Goal: Task Accomplishment & Management: Use online tool/utility

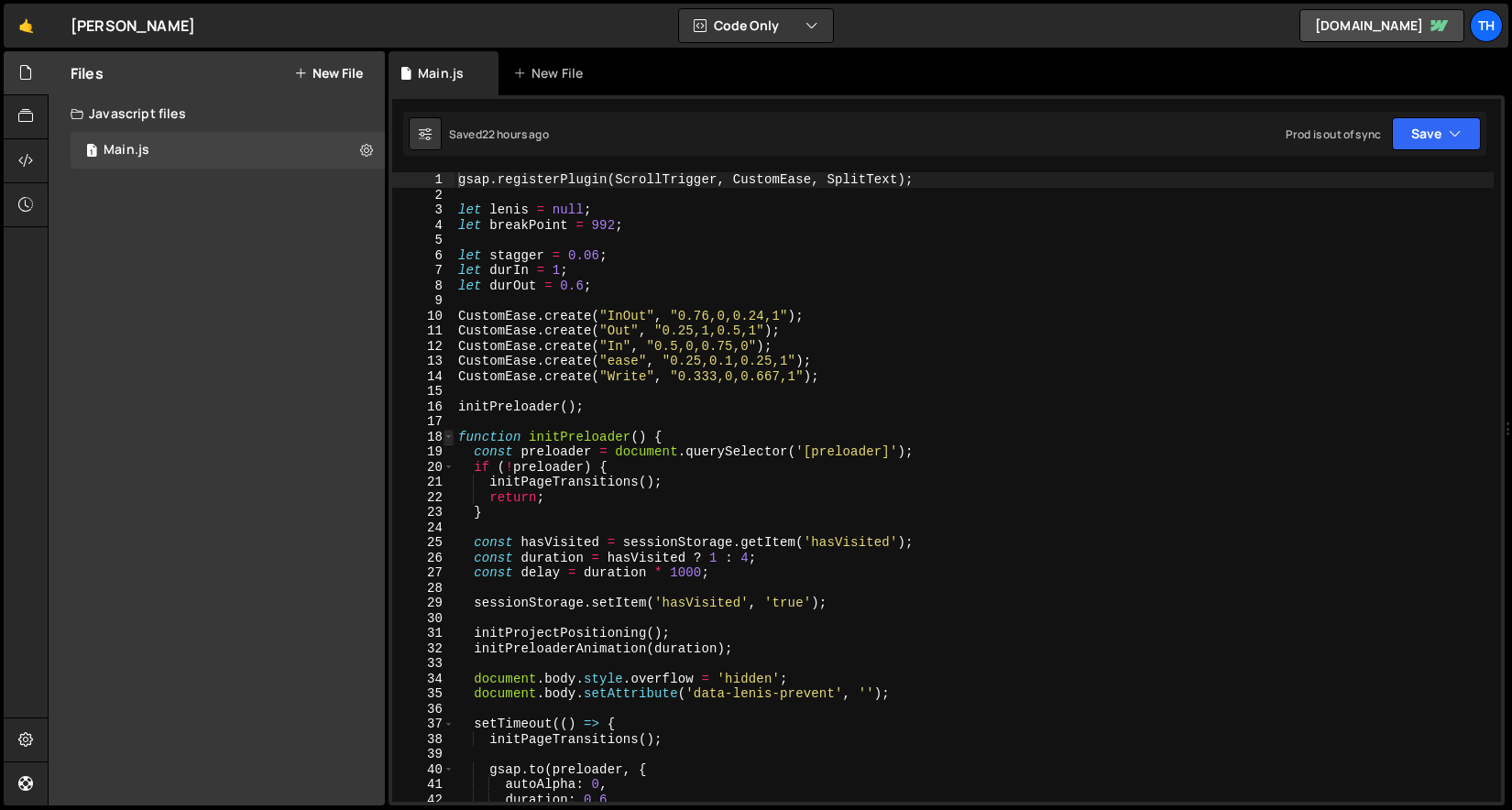
click at [445, 432] on span at bounding box center [448, 437] width 10 height 16
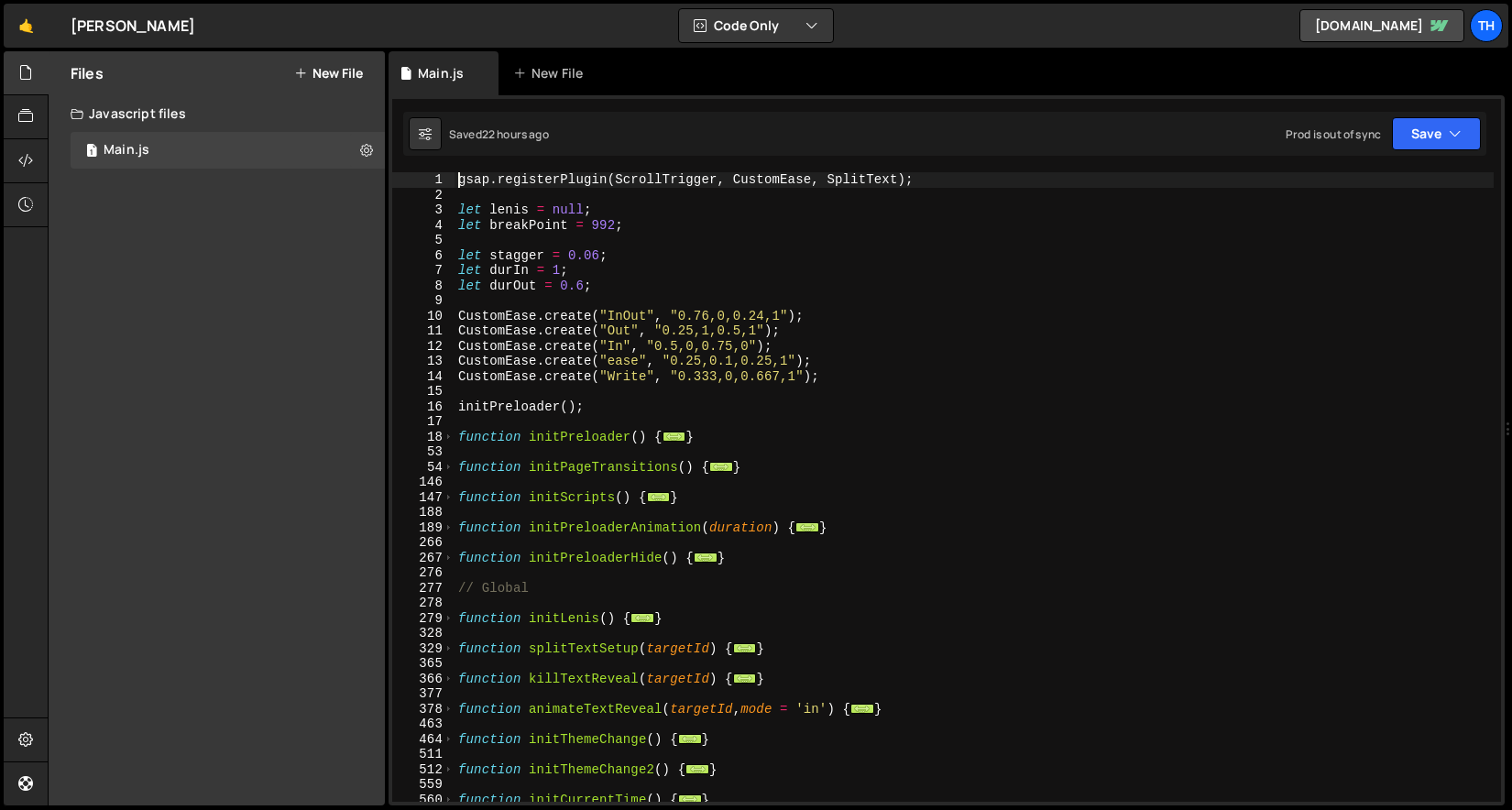
click at [443, 471] on div "54" at bounding box center [422, 468] width 62 height 16
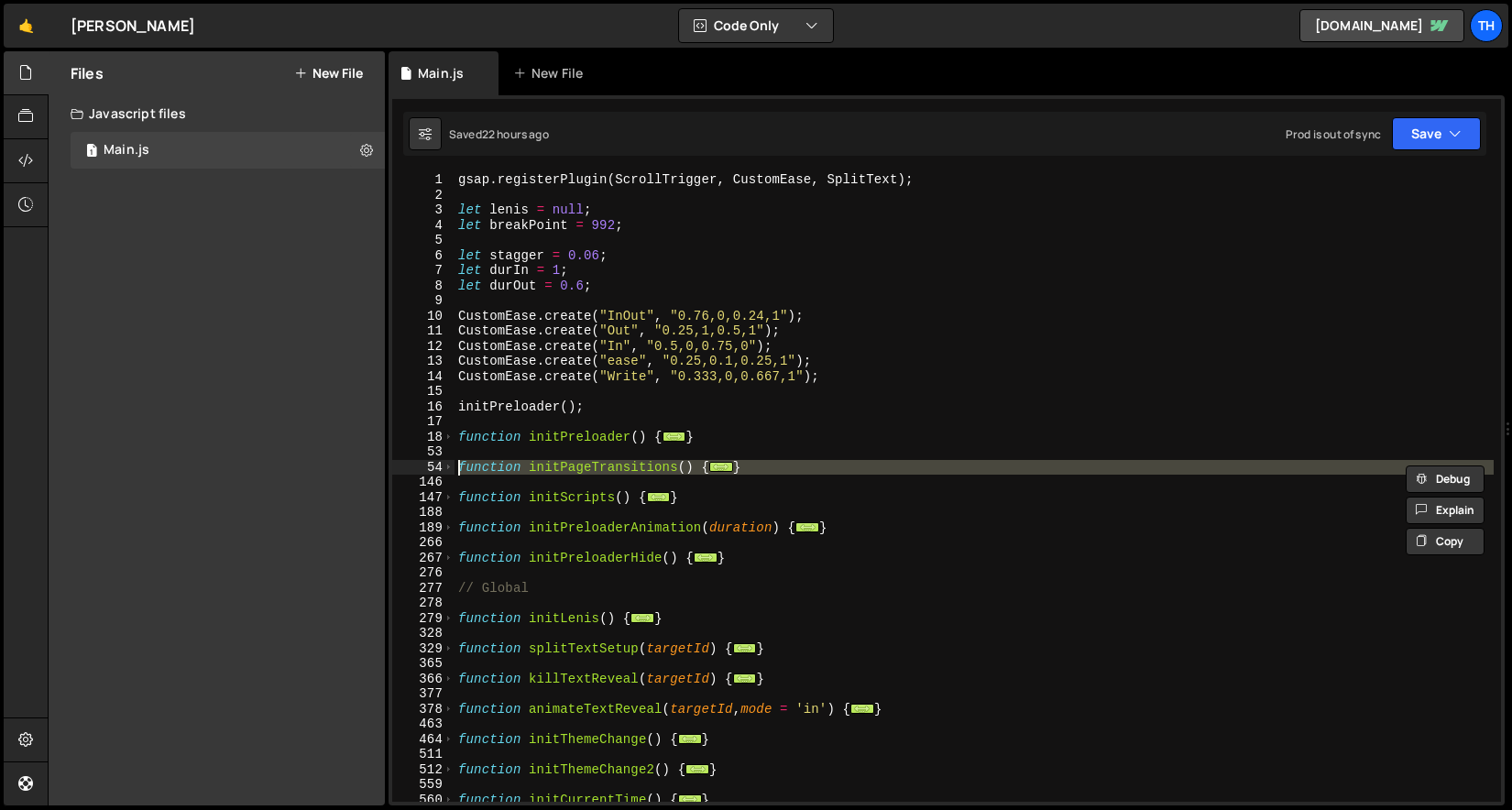
click at [460, 369] on div "gsap . registerPlugin ( ScrollTrigger , CustomEase , SplitText ) ; let [PERSON_…" at bounding box center [974, 502] width 1039 height 660
type textarea "CustomEase.create("ease", "0.25,0.1,0.25,1");"
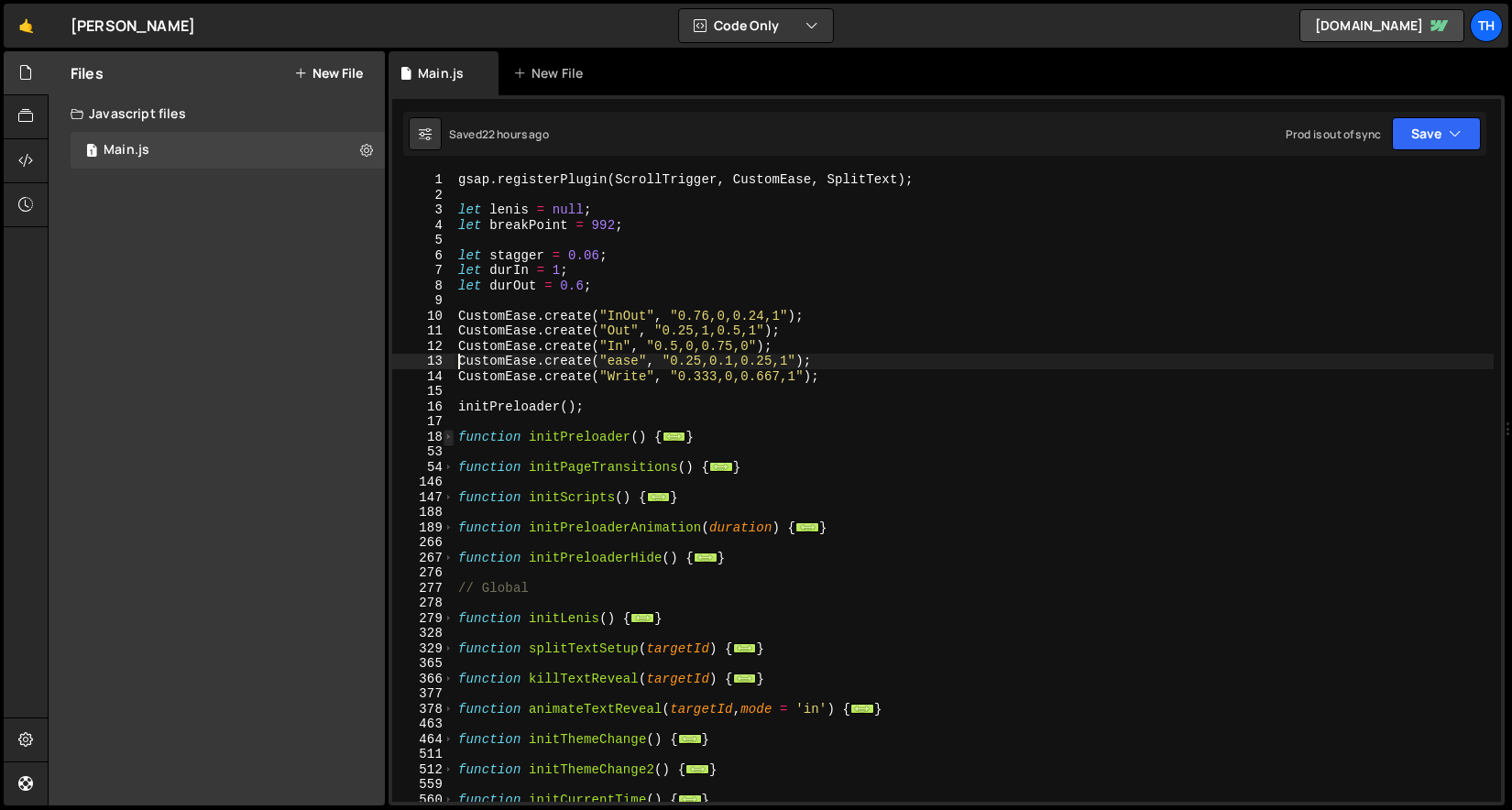
click at [449, 442] on span at bounding box center [448, 437] width 10 height 16
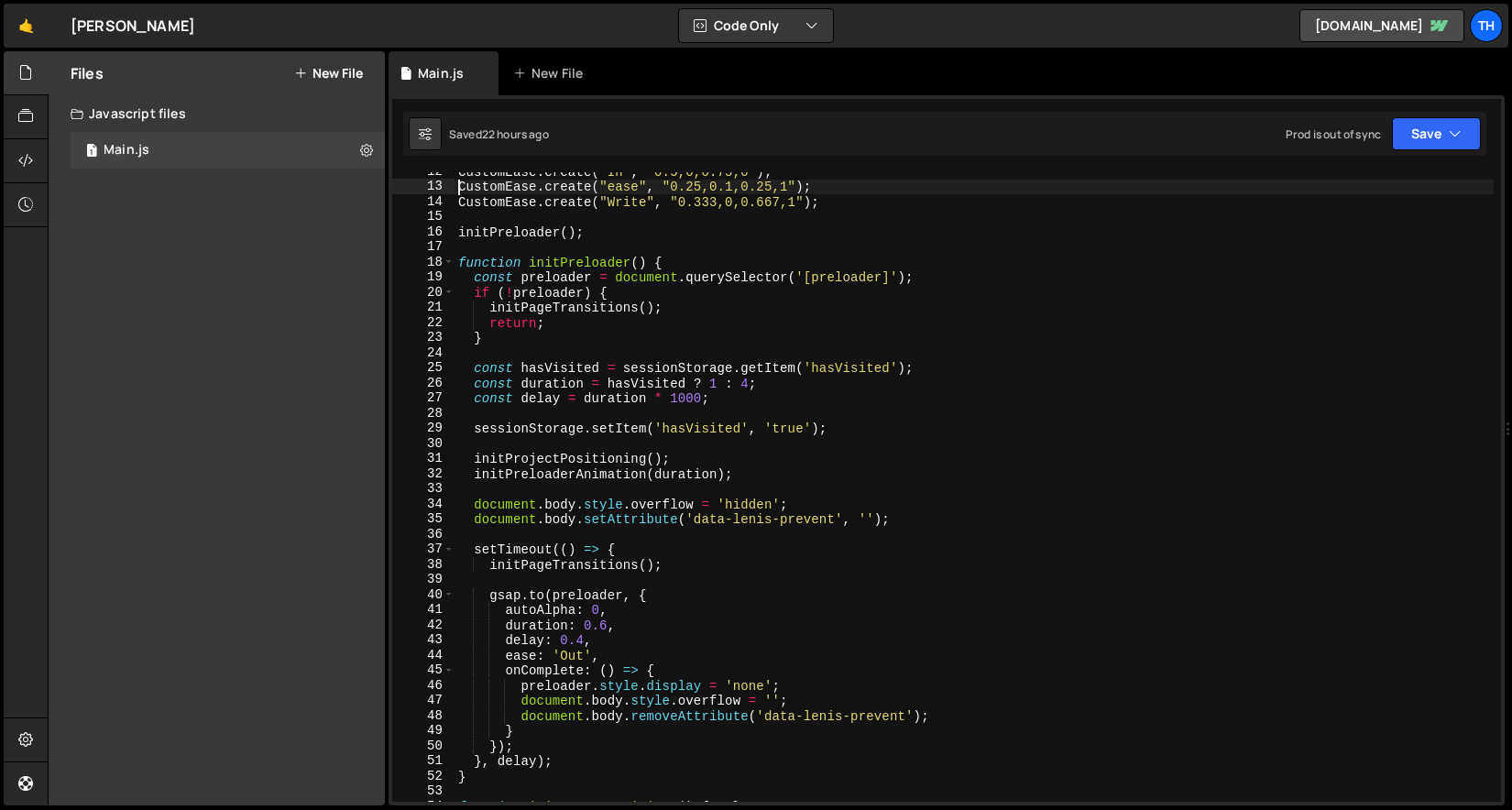
scroll to position [175, 0]
click at [534, 448] on div "CustomEase . create ( "In" , "0.5,0,0.75,0" ) ; CustomEase . create ( "ease" , …" at bounding box center [974, 494] width 1039 height 660
click at [529, 456] on div "CustomEase . create ( "In" , "0.5,0,0.75,0" ) ; CustomEase . create ( "ease" , …" at bounding box center [974, 494] width 1039 height 660
type textarea "initProjectPositioning();"
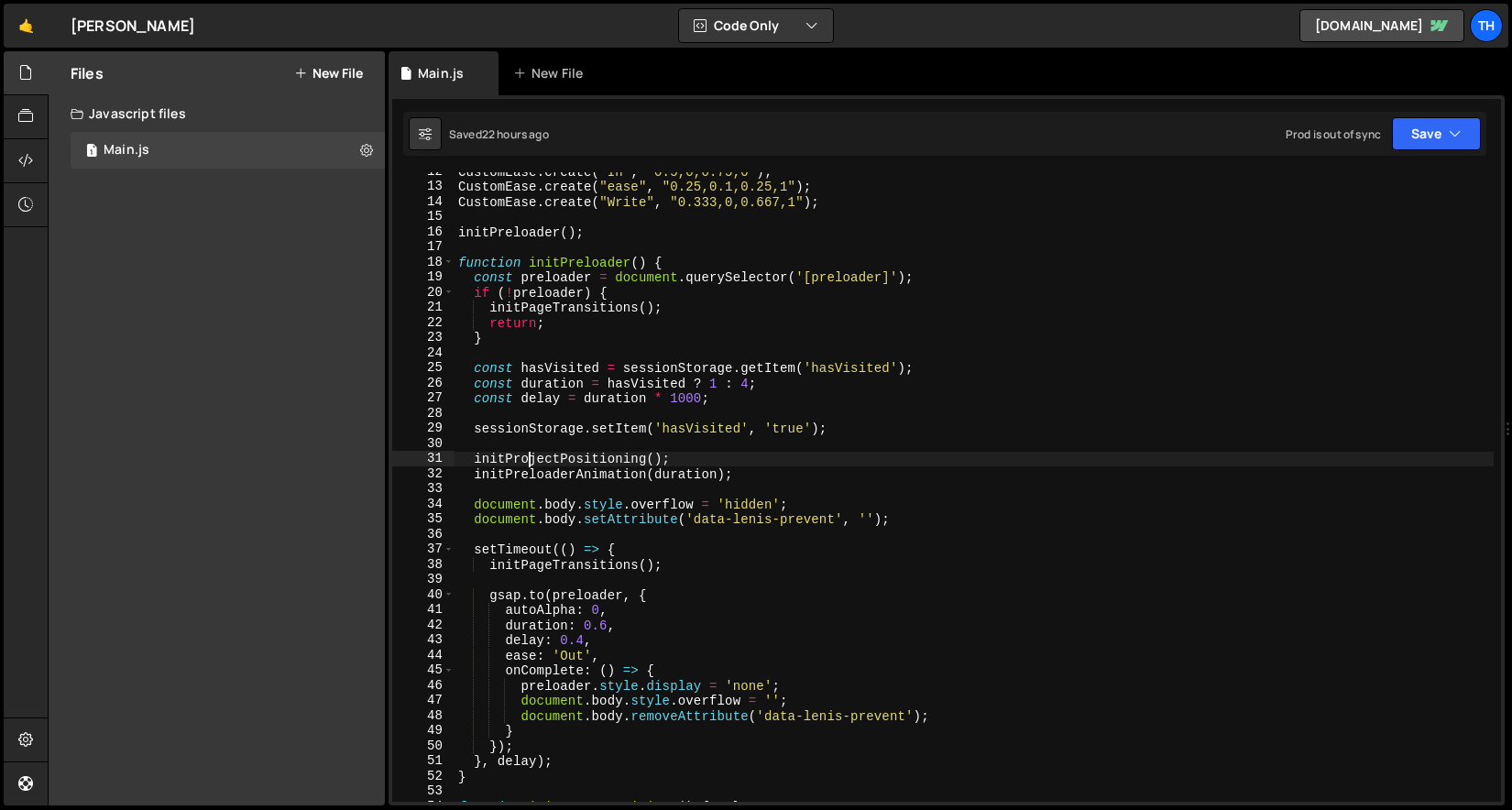
click at [529, 456] on div "CustomEase . create ( "In" , "0.5,0,0.75,0" ) ; CustomEase . create ( "ease" , …" at bounding box center [974, 494] width 1039 height 660
drag, startPoint x: 678, startPoint y: 459, endPoint x: 475, endPoint y: 455, distance: 203.0
click at [475, 455] on div "CustomEase . create ( "In" , "0.5,0,0.75,0" ) ; CustomEase . create ( "ease" , …" at bounding box center [974, 494] width 1039 height 660
type textarea "initProjectPositioning();"
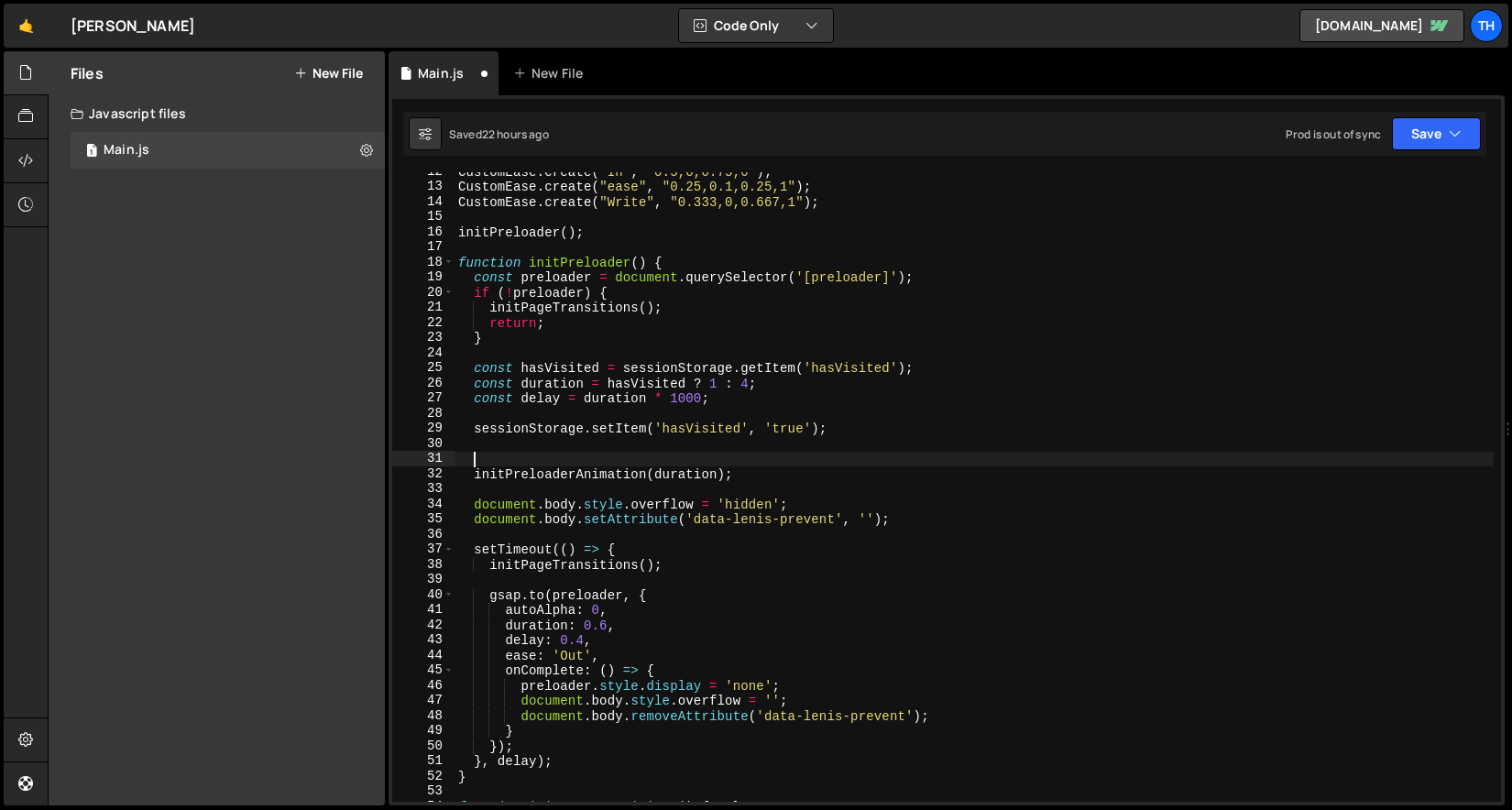
type textarea "initProjectPositioning();"
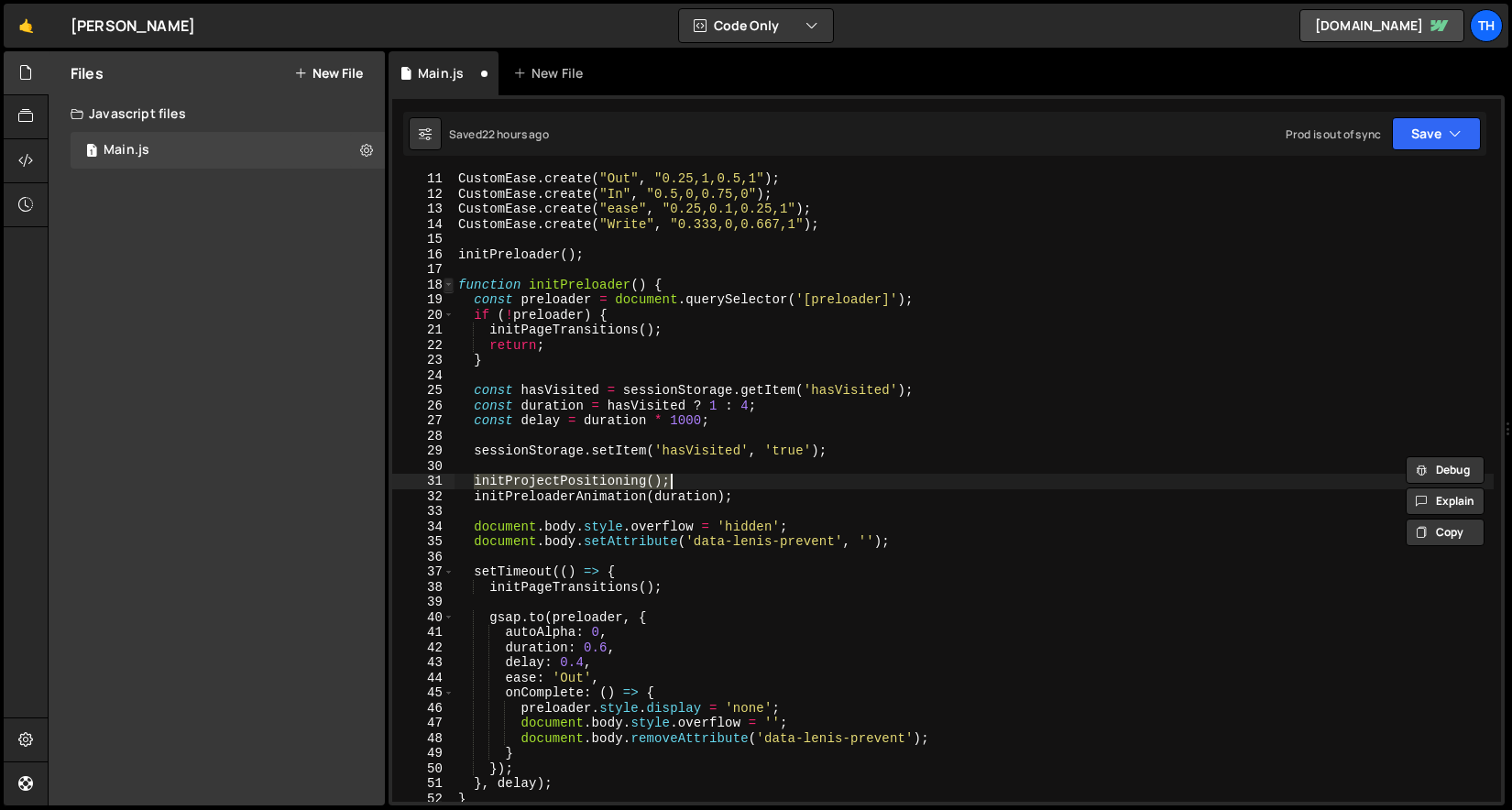
click at [447, 289] on span at bounding box center [448, 285] width 10 height 16
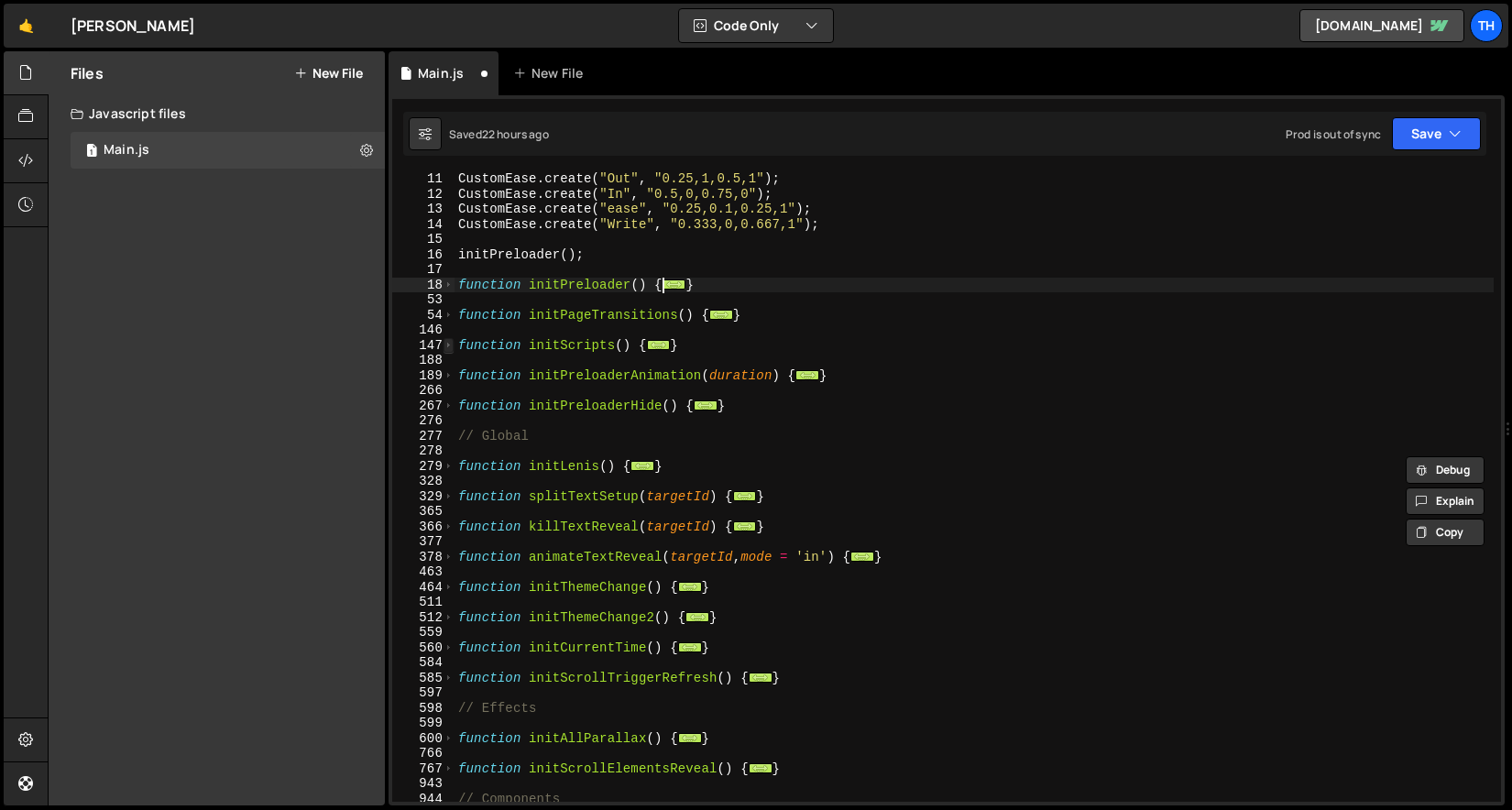
click at [450, 347] on span at bounding box center [448, 346] width 10 height 16
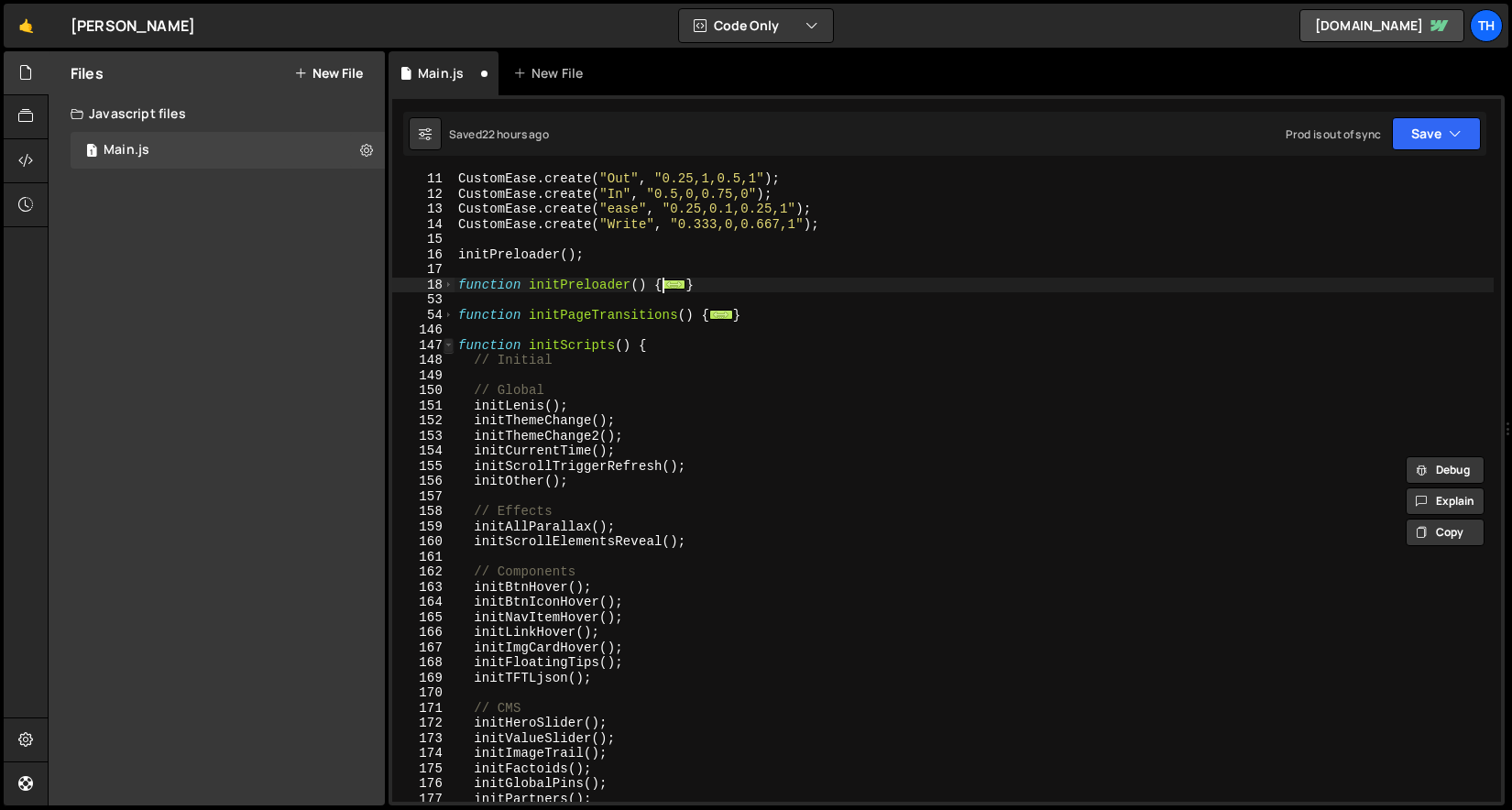
click at [450, 347] on span at bounding box center [448, 346] width 10 height 16
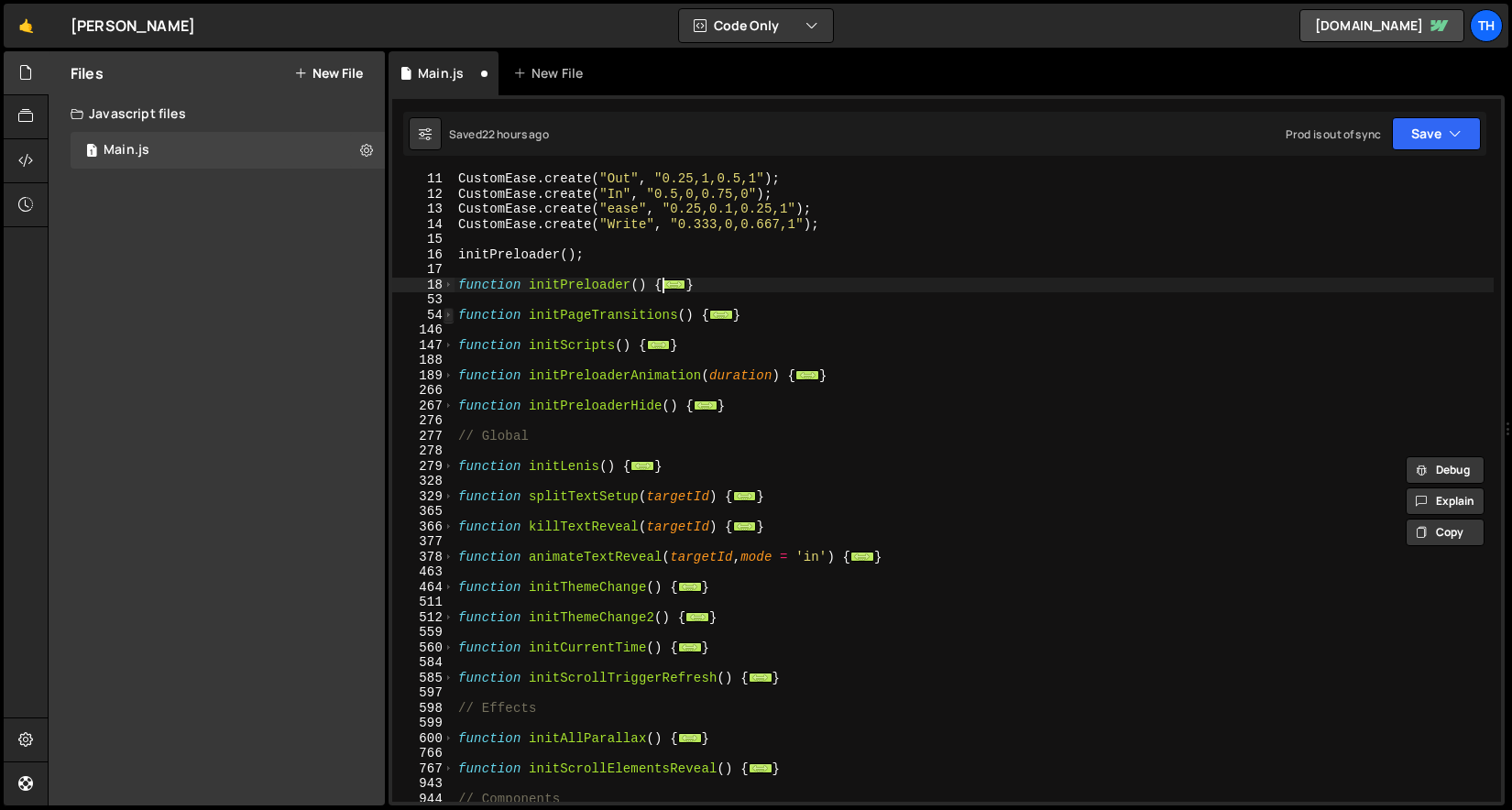
click at [450, 317] on span at bounding box center [448, 315] width 10 height 16
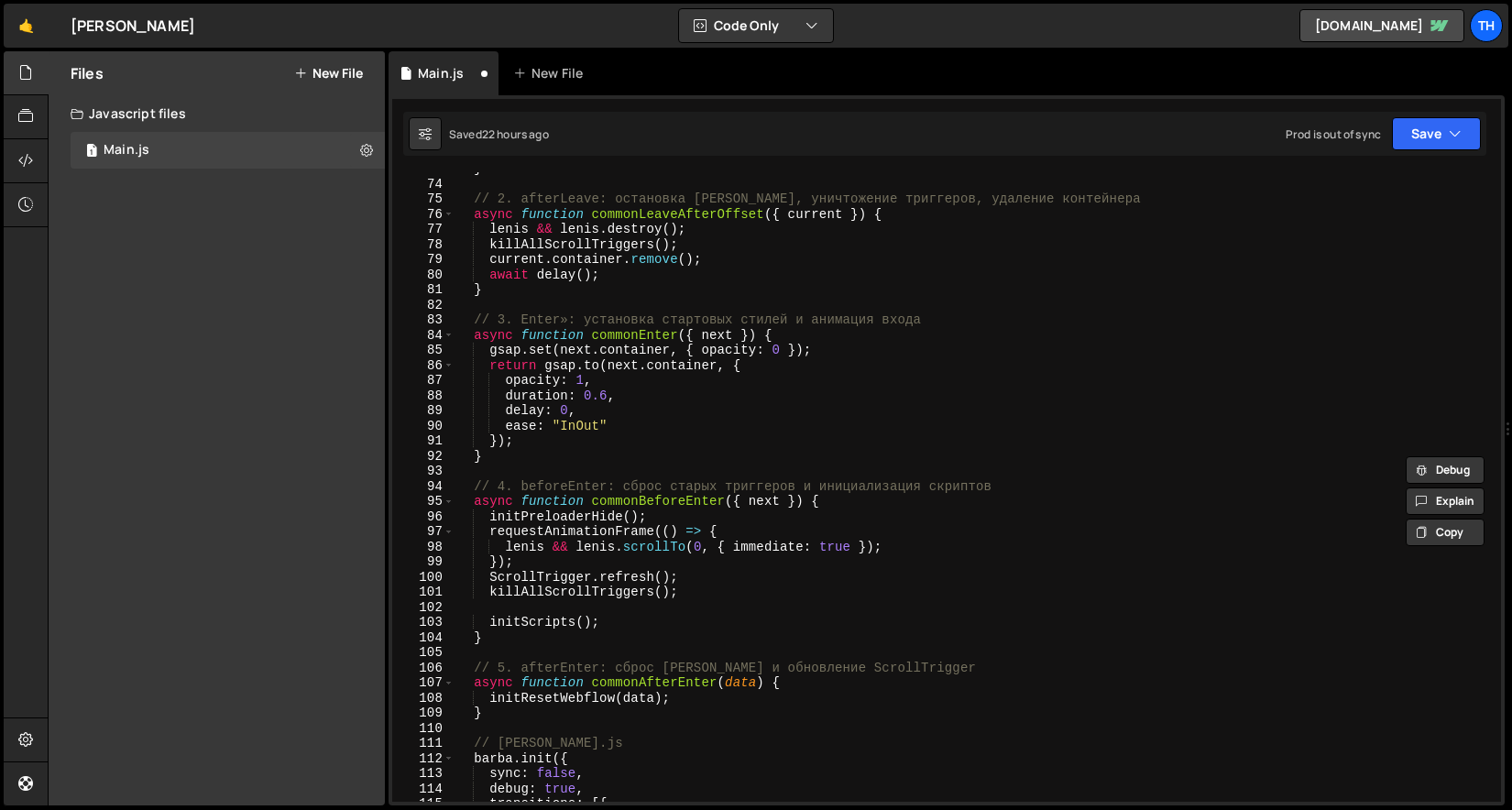
scroll to position [586, 0]
click at [648, 521] on div "} // 2. afterLeave: остановка [PERSON_NAME], уничтожение триггеров, удаление ко…" at bounding box center [974, 492] width 1039 height 660
type textarea "initPreloaderHide();"
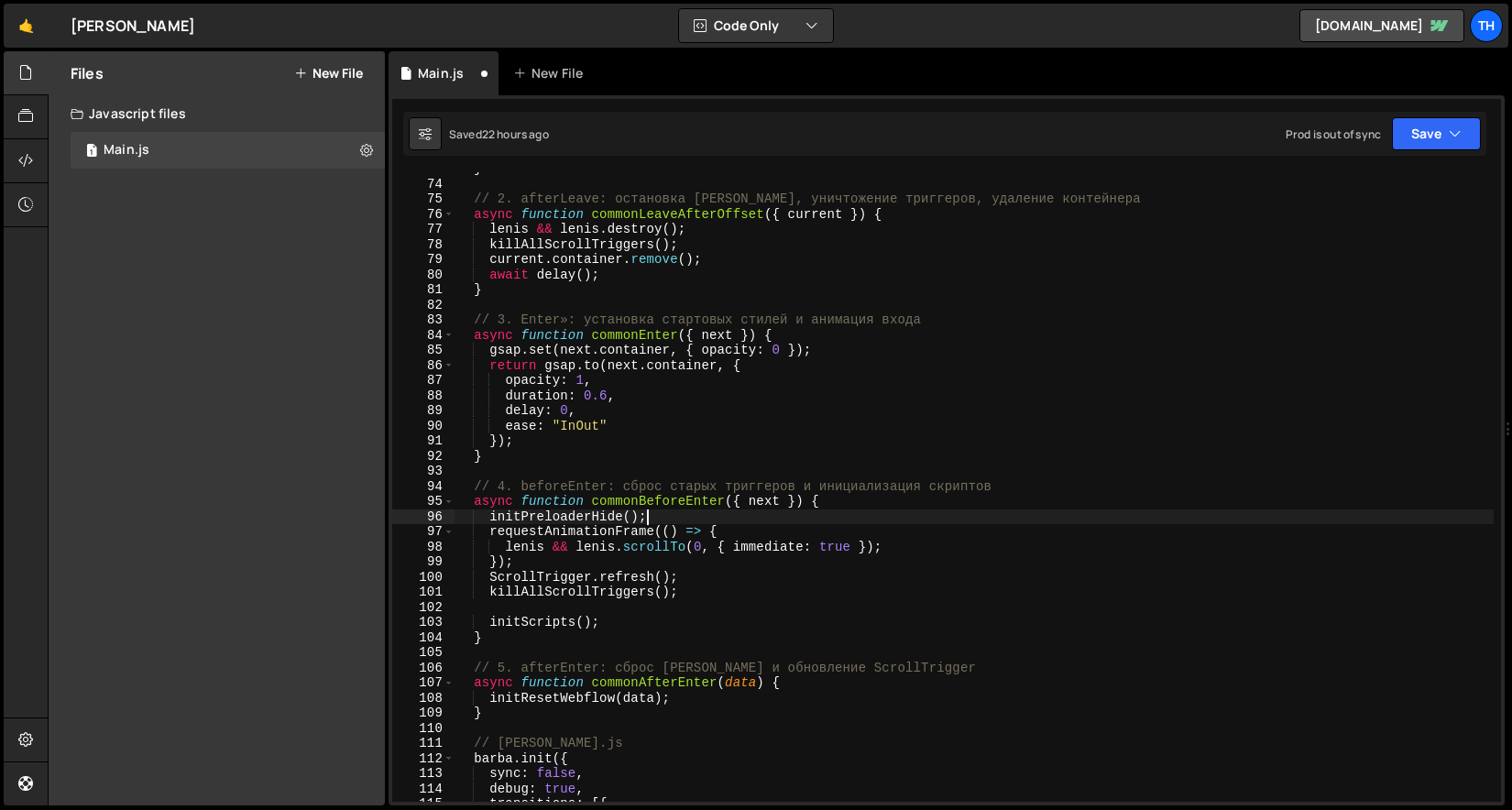
scroll to position [0, 1]
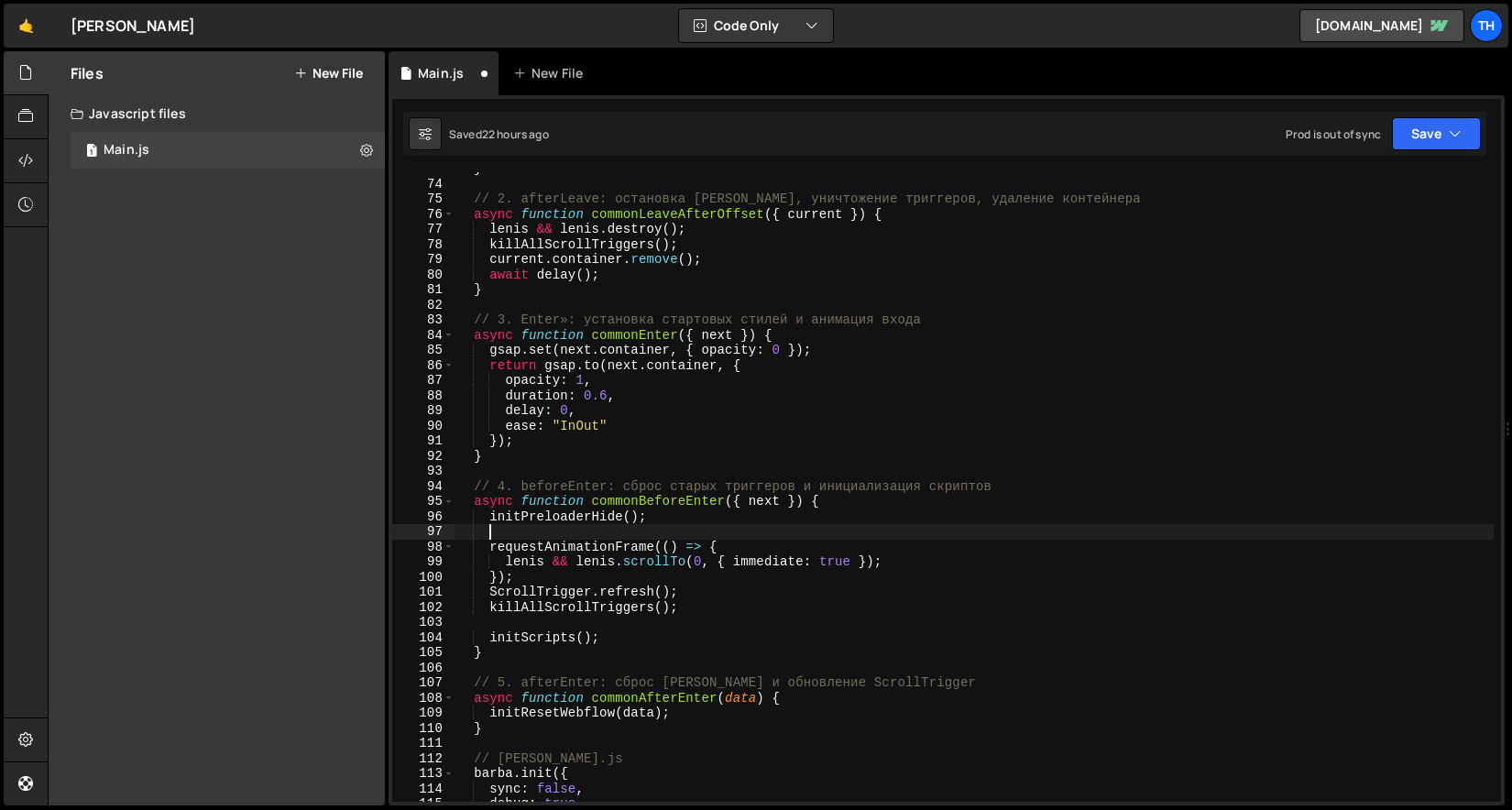
paste textarea "initProjectPositioning();"
click at [1426, 137] on button "Save" at bounding box center [1436, 134] width 89 height 33
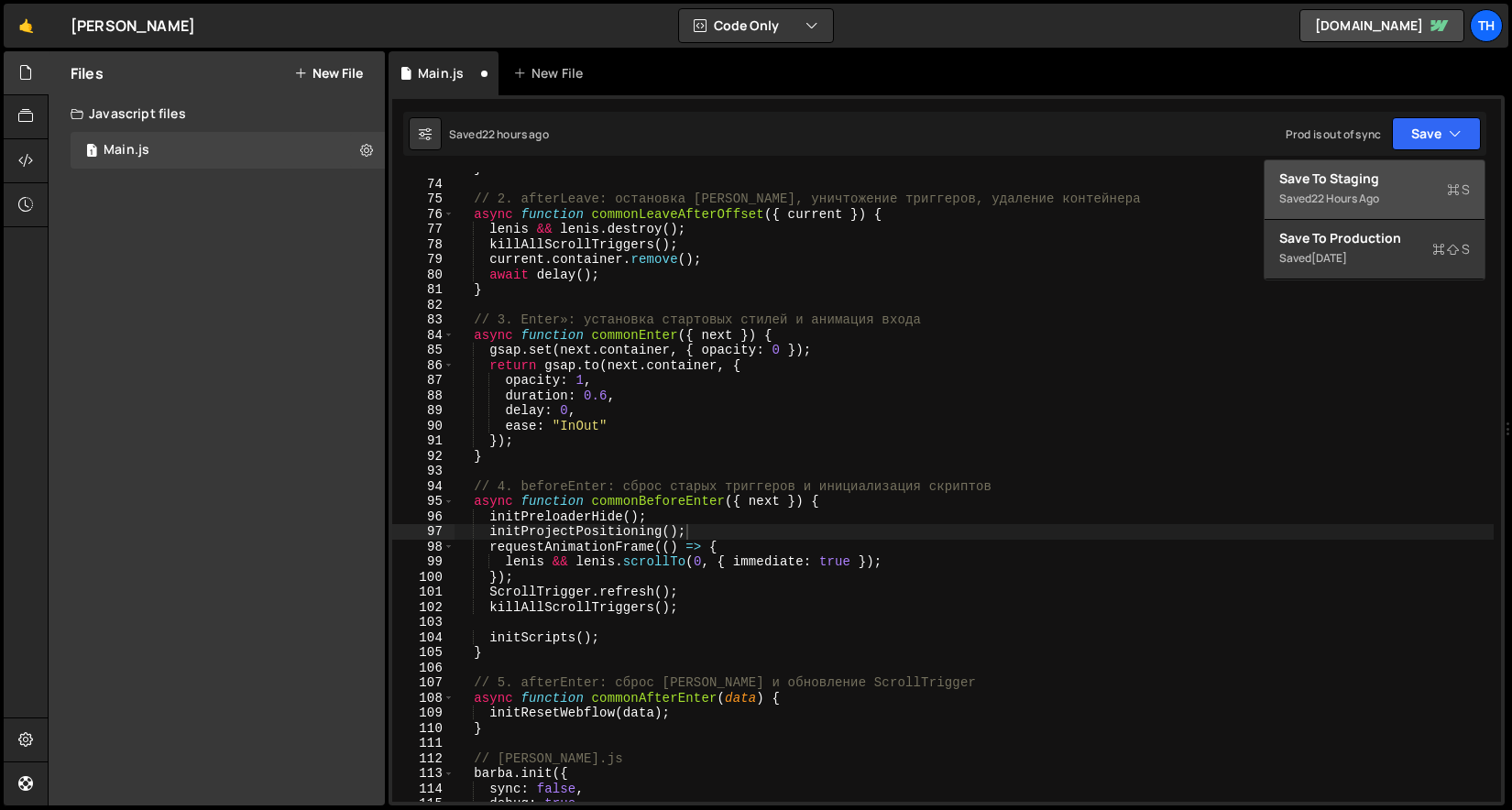
click at [1398, 172] on div "Save to Staging S" at bounding box center [1374, 178] width 190 height 18
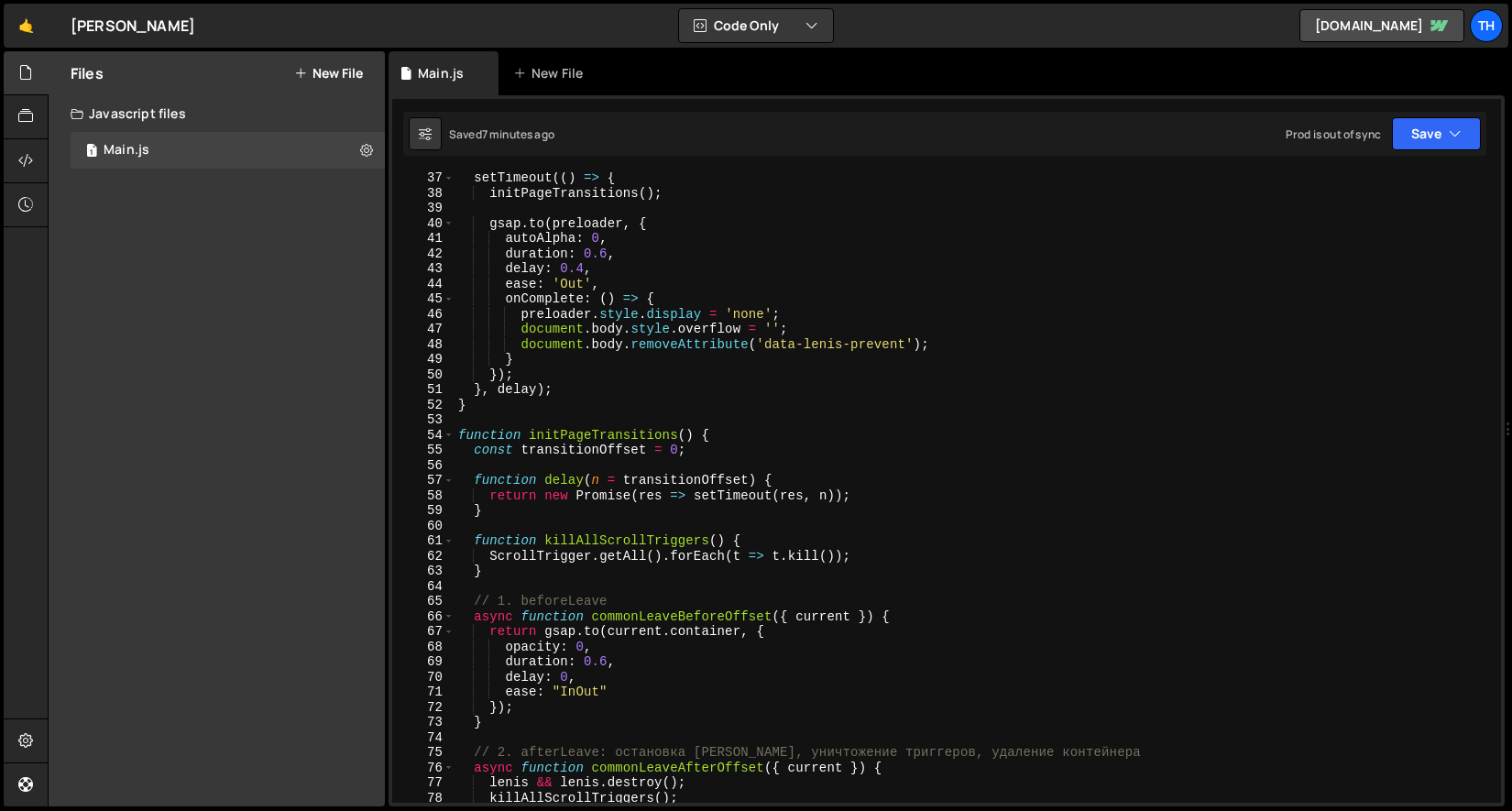
scroll to position [424, 0]
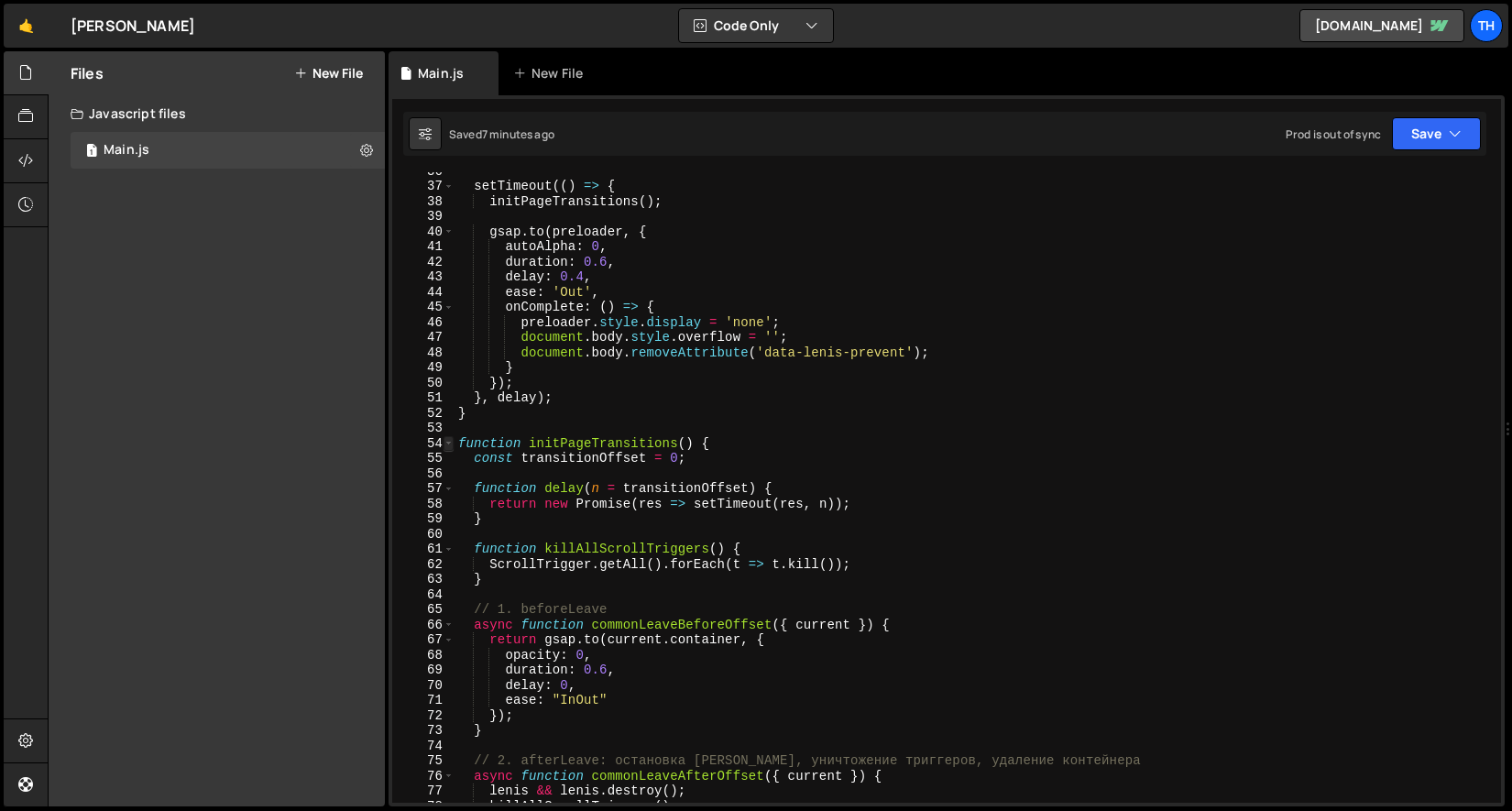
click at [445, 441] on span at bounding box center [448, 444] width 10 height 16
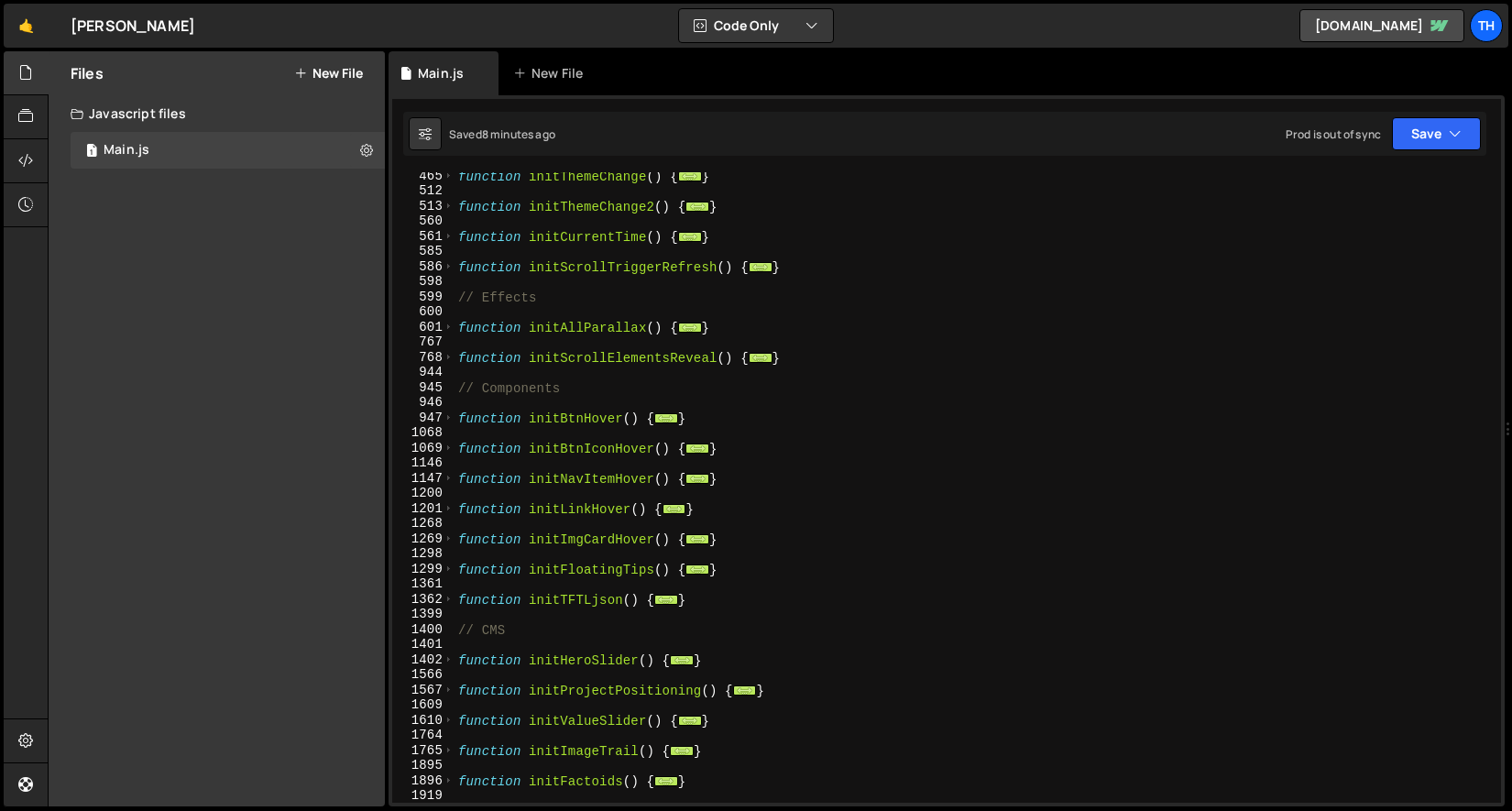
scroll to position [580, 0]
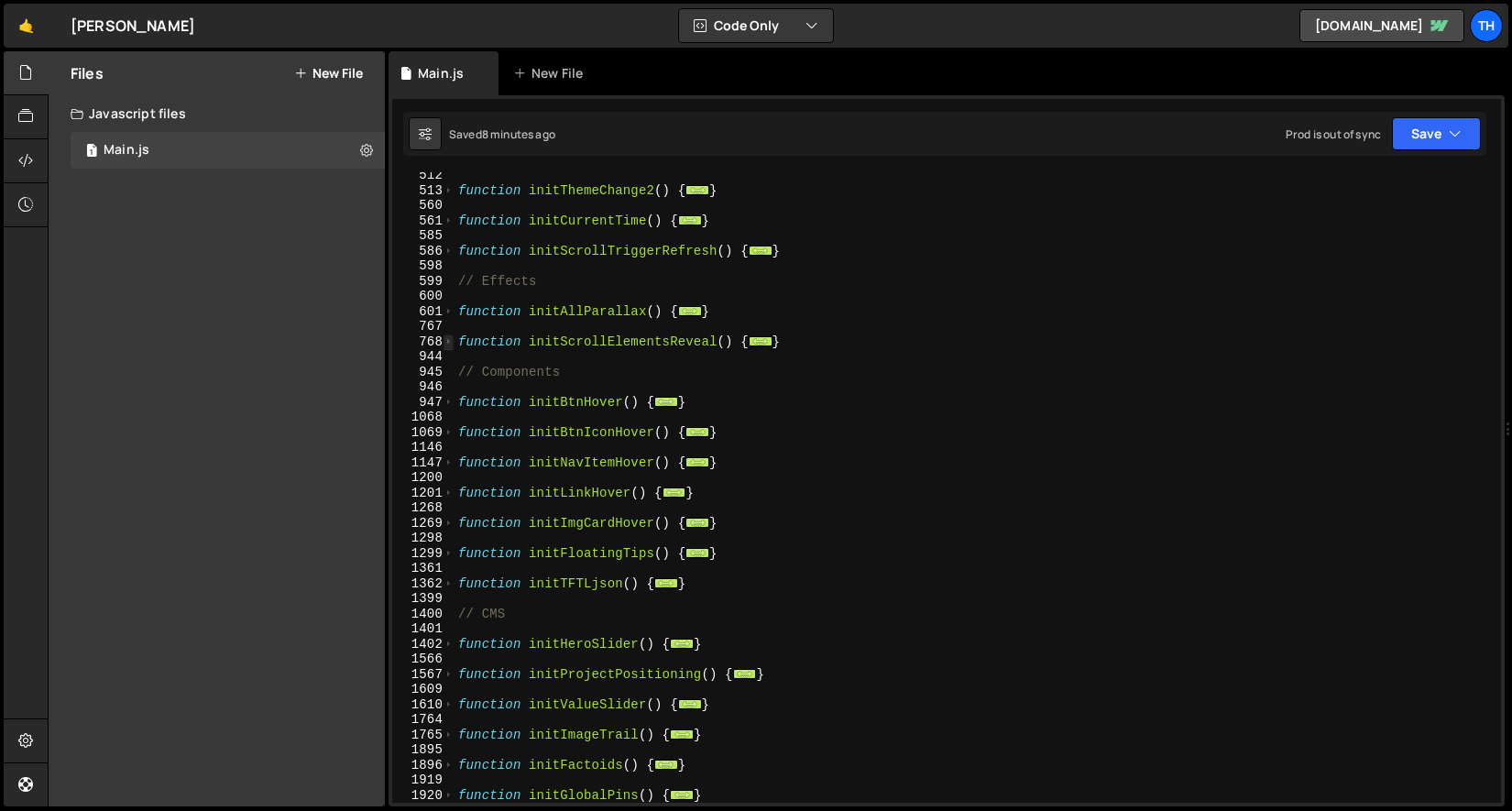
click at [451, 347] on span at bounding box center [448, 342] width 10 height 16
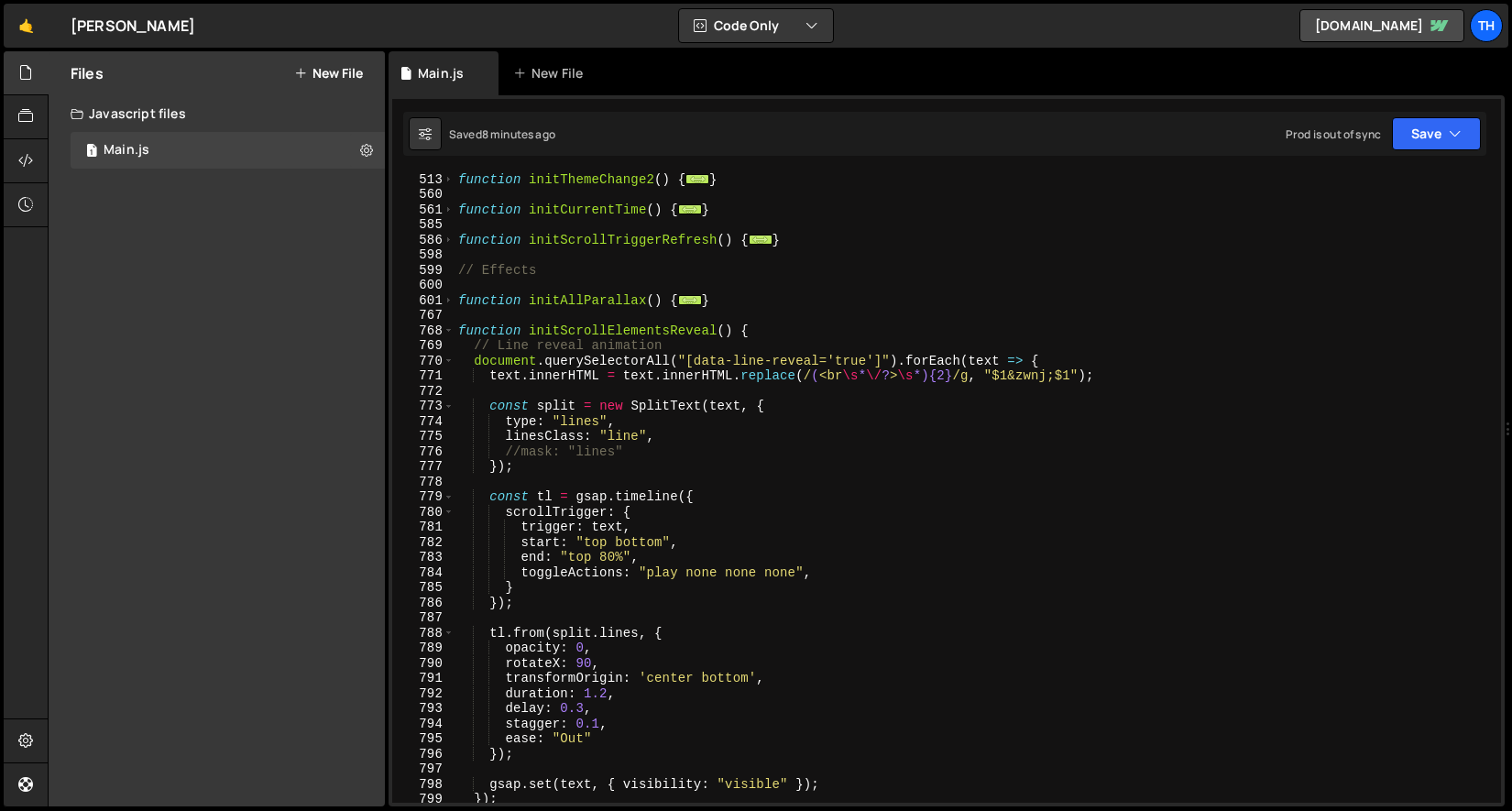
scroll to position [594, 0]
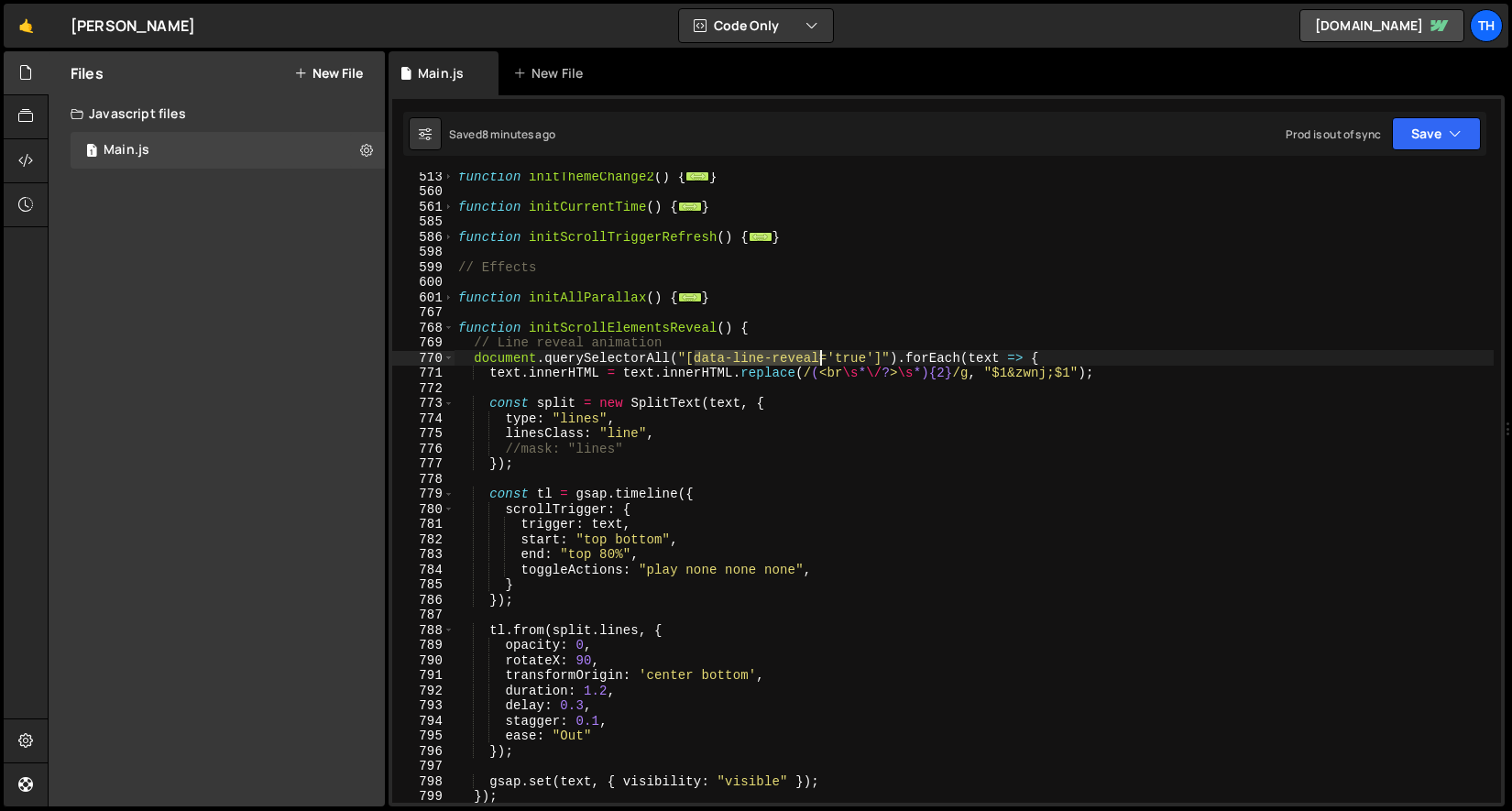
drag, startPoint x: 696, startPoint y: 360, endPoint x: 819, endPoint y: 361, distance: 123.0
click at [819, 361] on div "function initThemeChange2 ( ) { ... } function initCurrentTime ( ) { ... } func…" at bounding box center [974, 498] width 1039 height 661
type textarea "document.querySelectorAll("[data-line-reveal='true']").forEach(text => {"
